Goal: Connect with others: Connect with others

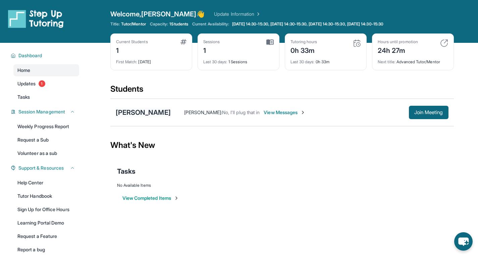
click at [139, 111] on div "[PERSON_NAME]" at bounding box center [143, 112] width 55 height 9
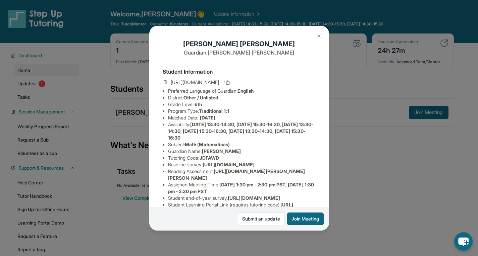
click at [316, 35] on button at bounding box center [318, 35] width 13 height 13
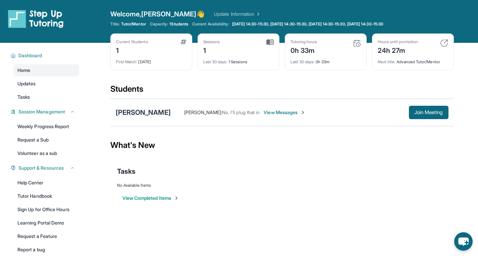
click at [153, 111] on div "[PERSON_NAME]" at bounding box center [143, 112] width 55 height 9
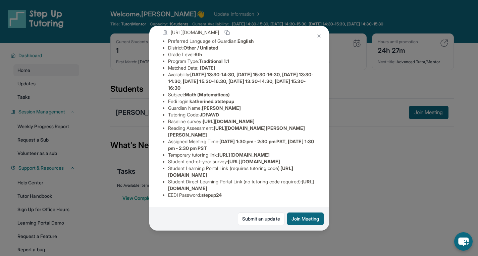
scroll to position [127, 0]
click at [310, 216] on button "Join Meeting" at bounding box center [305, 219] width 37 height 13
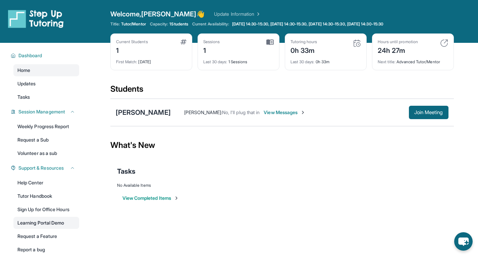
click at [43, 224] on link "Learning Portal Demo" at bounding box center [46, 223] width 66 height 12
